Goal: Browse casually

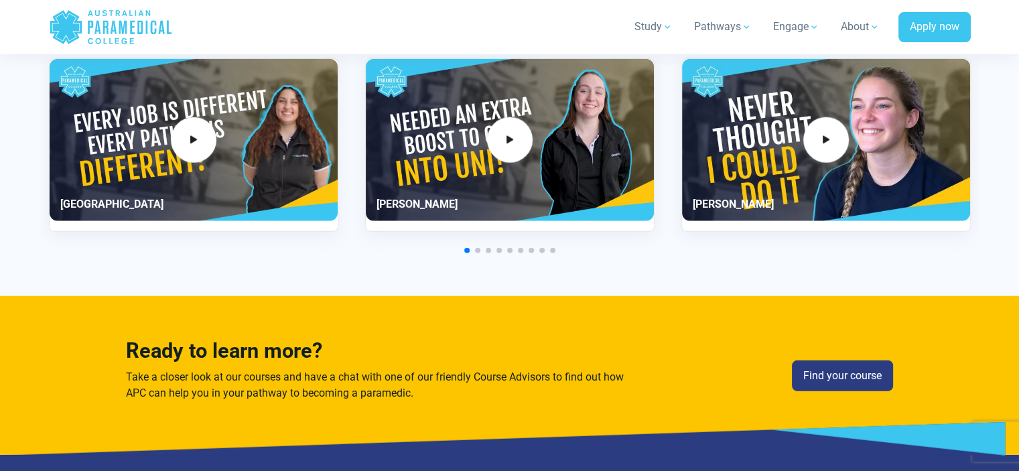
scroll to position [3215, 0]
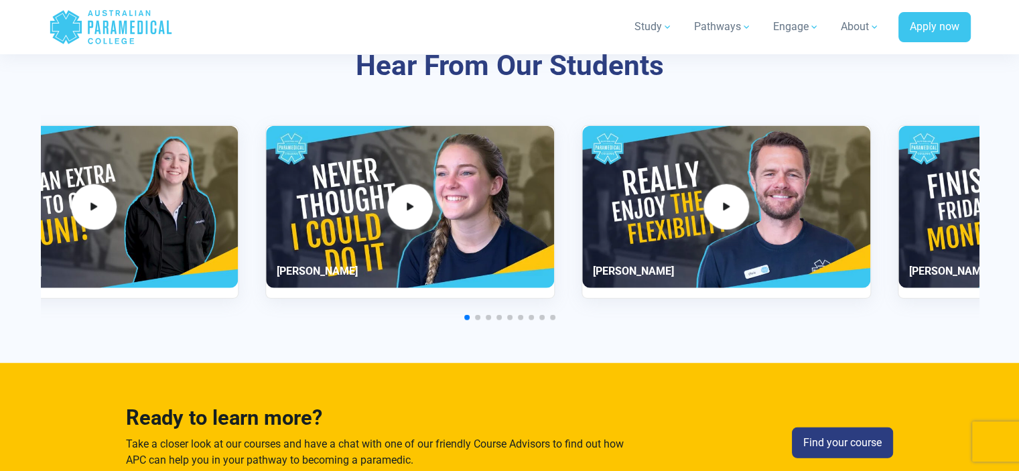
click at [266, 262] on div "3 / 11" at bounding box center [410, 207] width 288 height 162
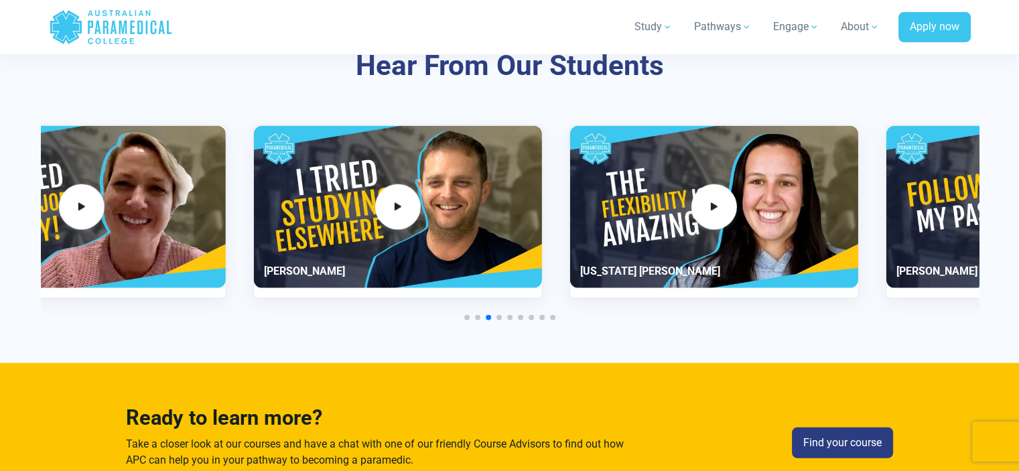
click at [160, 224] on div "5 / 11" at bounding box center [81, 207] width 288 height 162
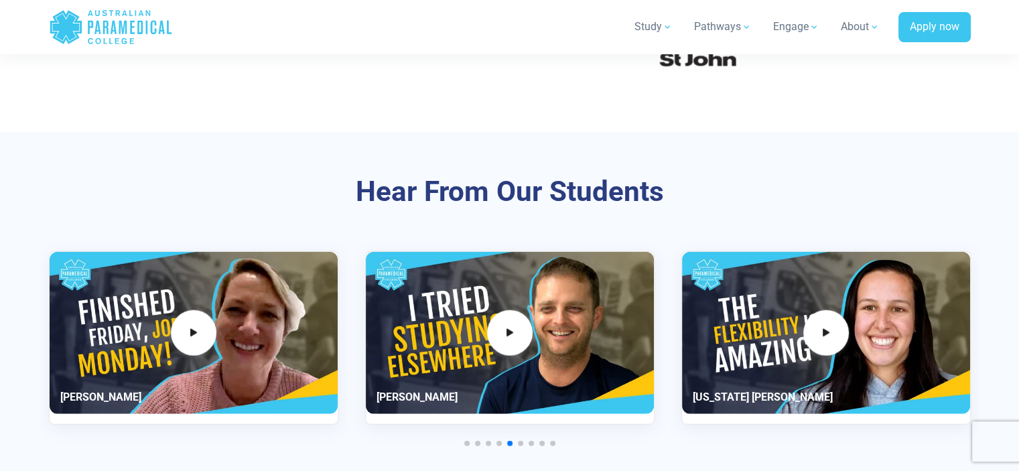
scroll to position [3081, 0]
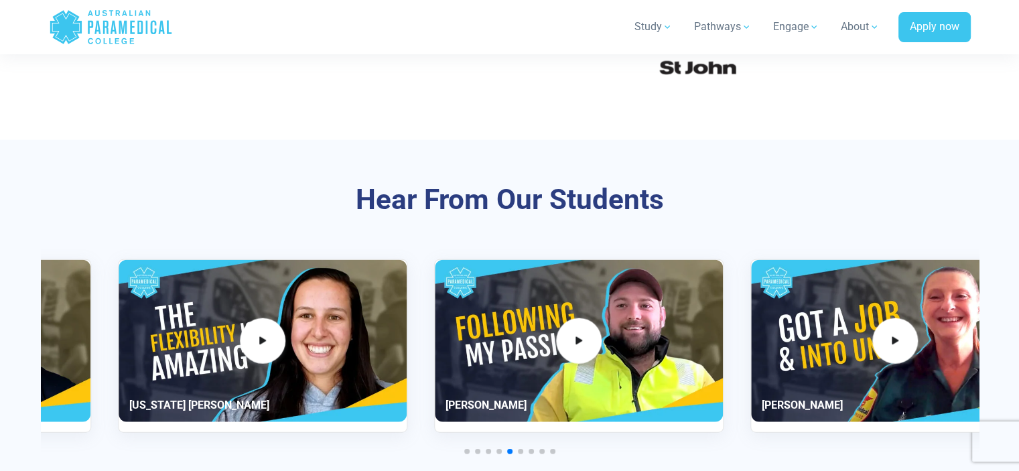
click at [240, 254] on div "Hear From Our Students [GEOGRAPHIC_DATA]" at bounding box center [510, 319] width 938 height 358
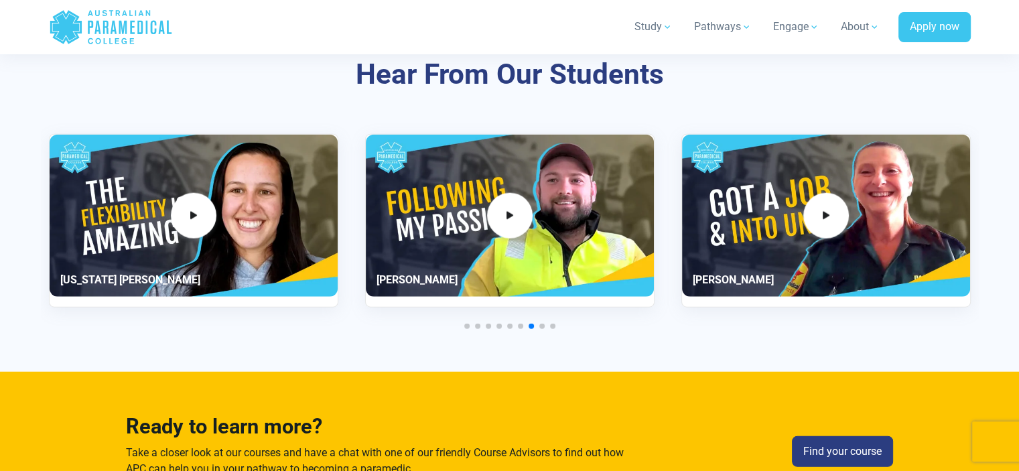
scroll to position [3215, 0]
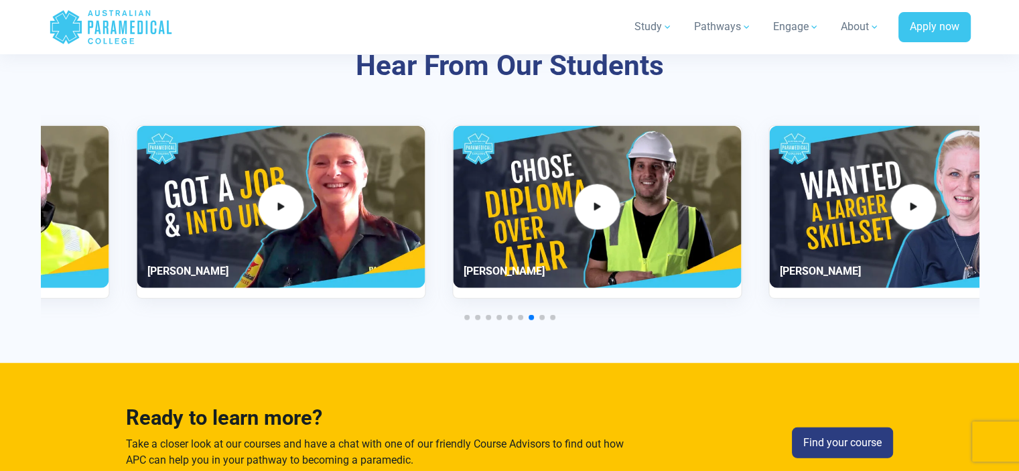
click at [297, 222] on div "9 / 11" at bounding box center [281, 207] width 288 height 162
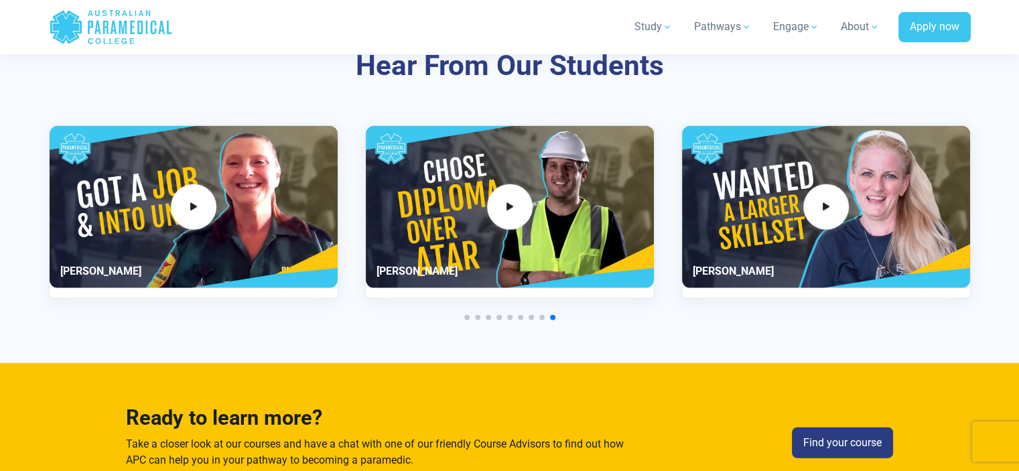
click at [338, 210] on div "9 / 11" at bounding box center [194, 207] width 288 height 162
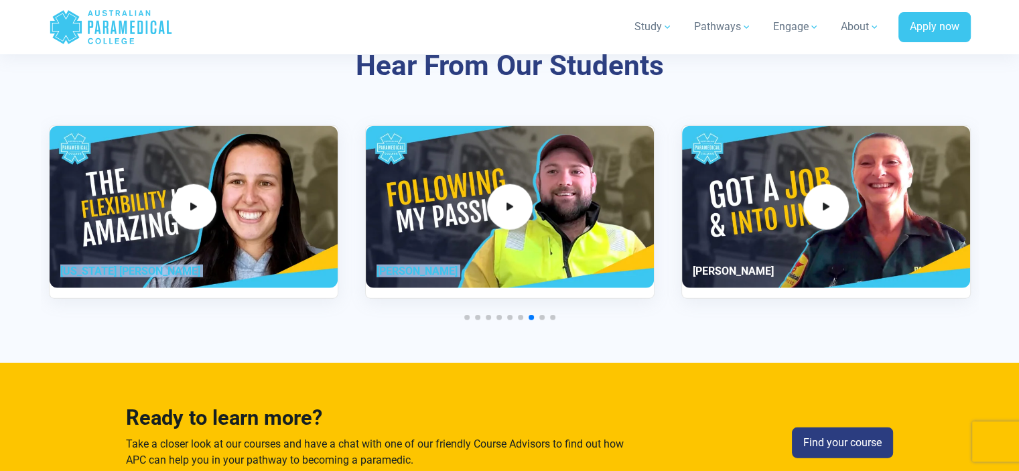
click at [873, 214] on div "[GEOGRAPHIC_DATA]" at bounding box center [510, 211] width 922 height 173
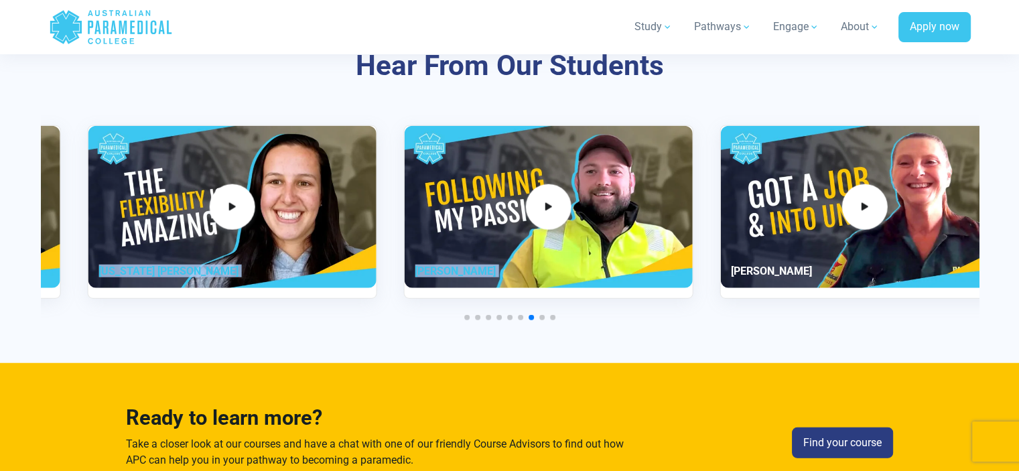
click at [376, 198] on div "7 / 11" at bounding box center [232, 207] width 288 height 162
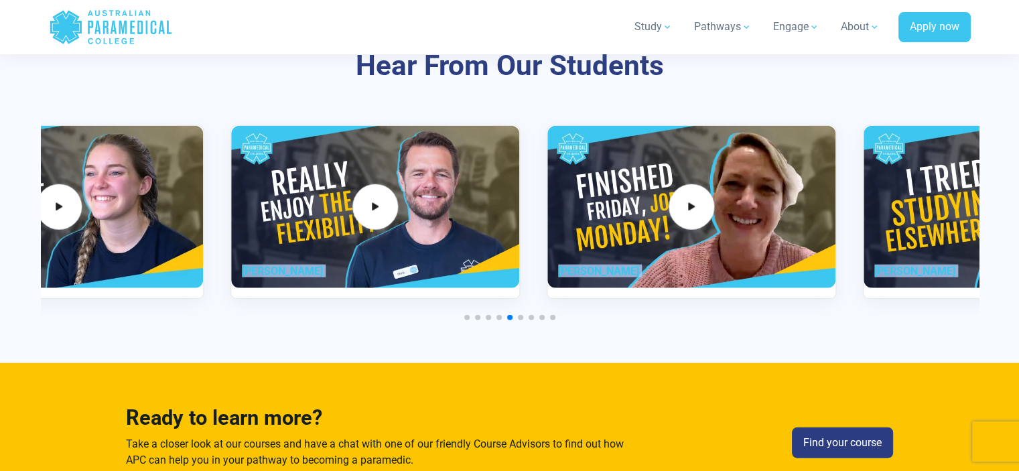
click at [827, 205] on div "5 / 11" at bounding box center [691, 207] width 288 height 162
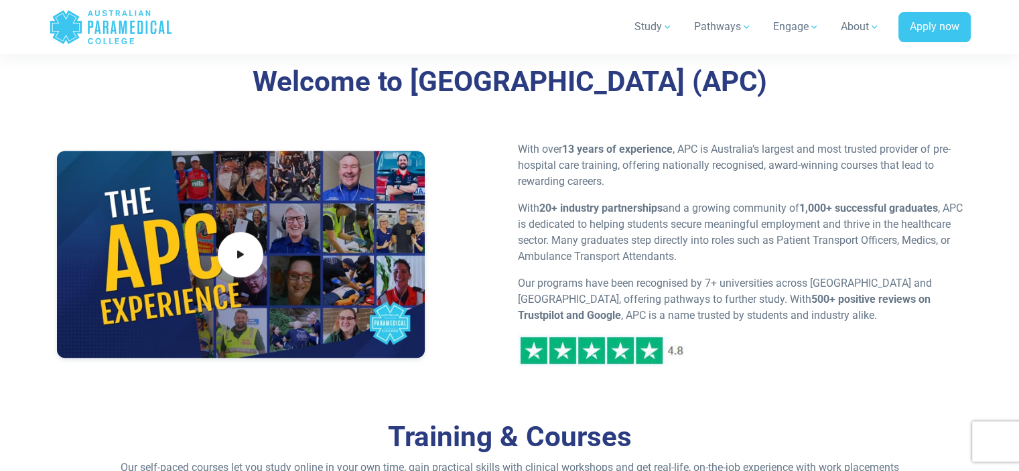
scroll to position [402, 0]
